Goal: Task Accomplishment & Management: Manage account settings

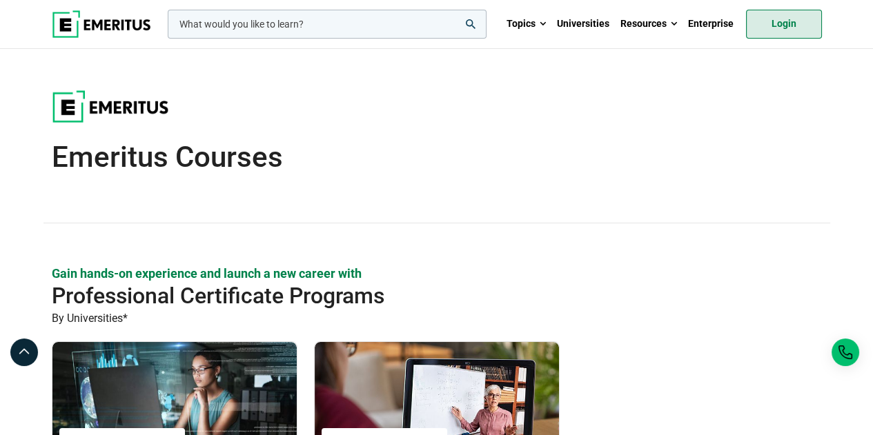
click at [773, 26] on link "Login" at bounding box center [784, 24] width 76 height 29
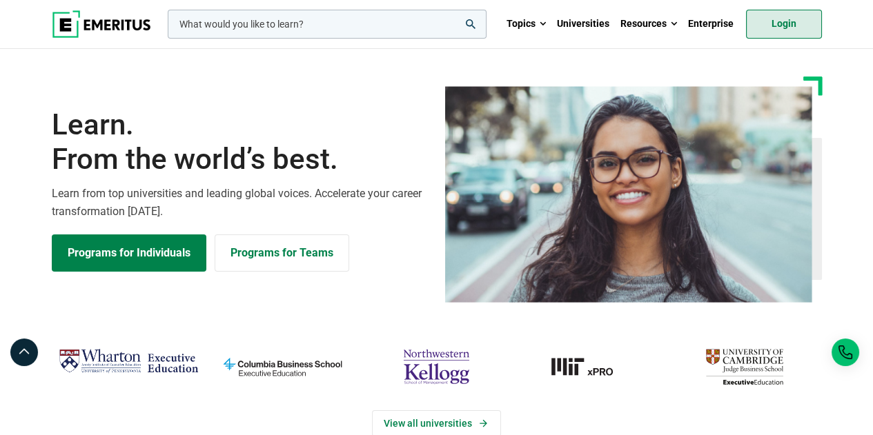
click at [796, 23] on link "Login" at bounding box center [784, 24] width 76 height 29
